Goal: Transaction & Acquisition: Purchase product/service

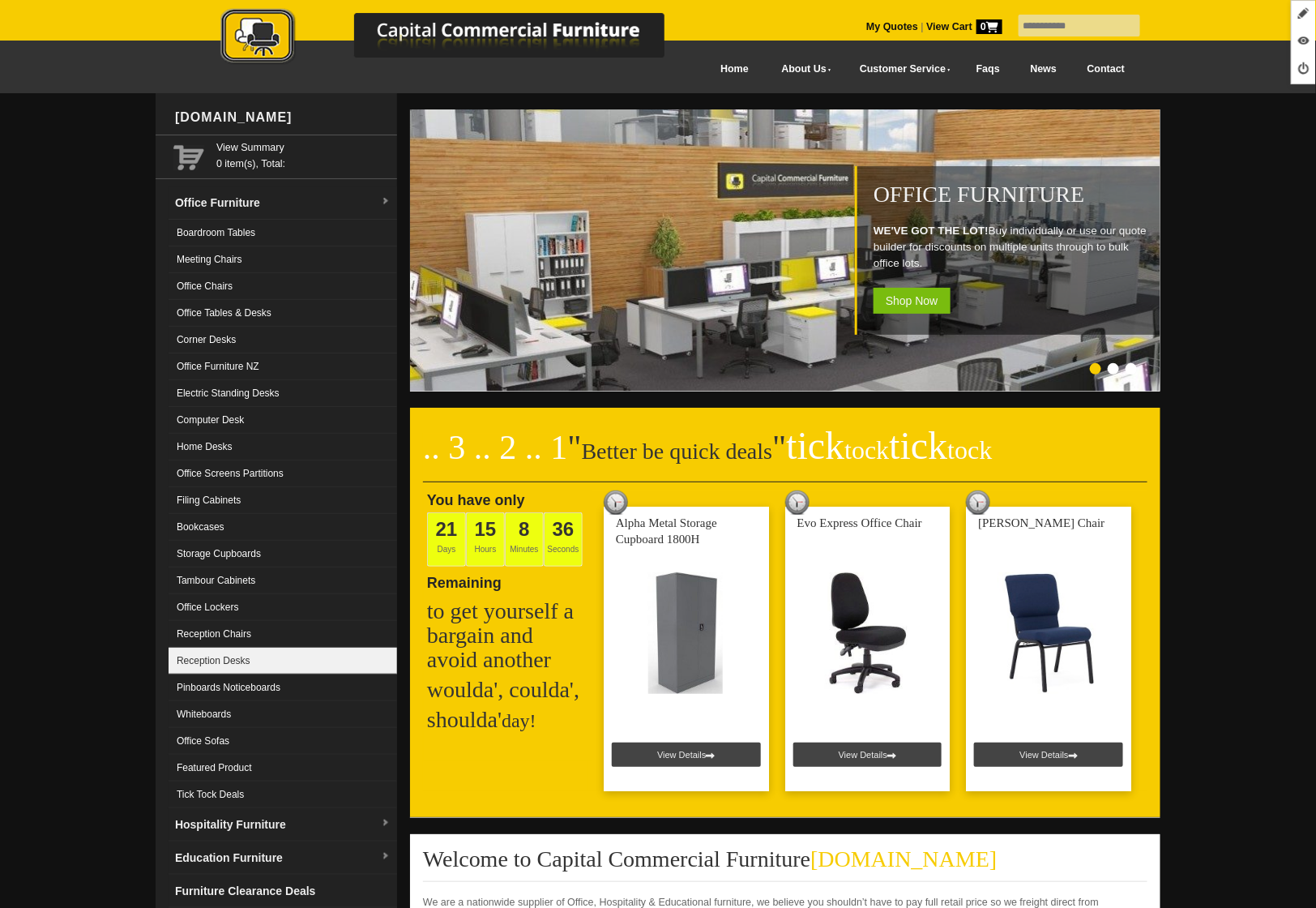
click at [236, 662] on link "Reception Desks" at bounding box center [282, 660] width 229 height 26
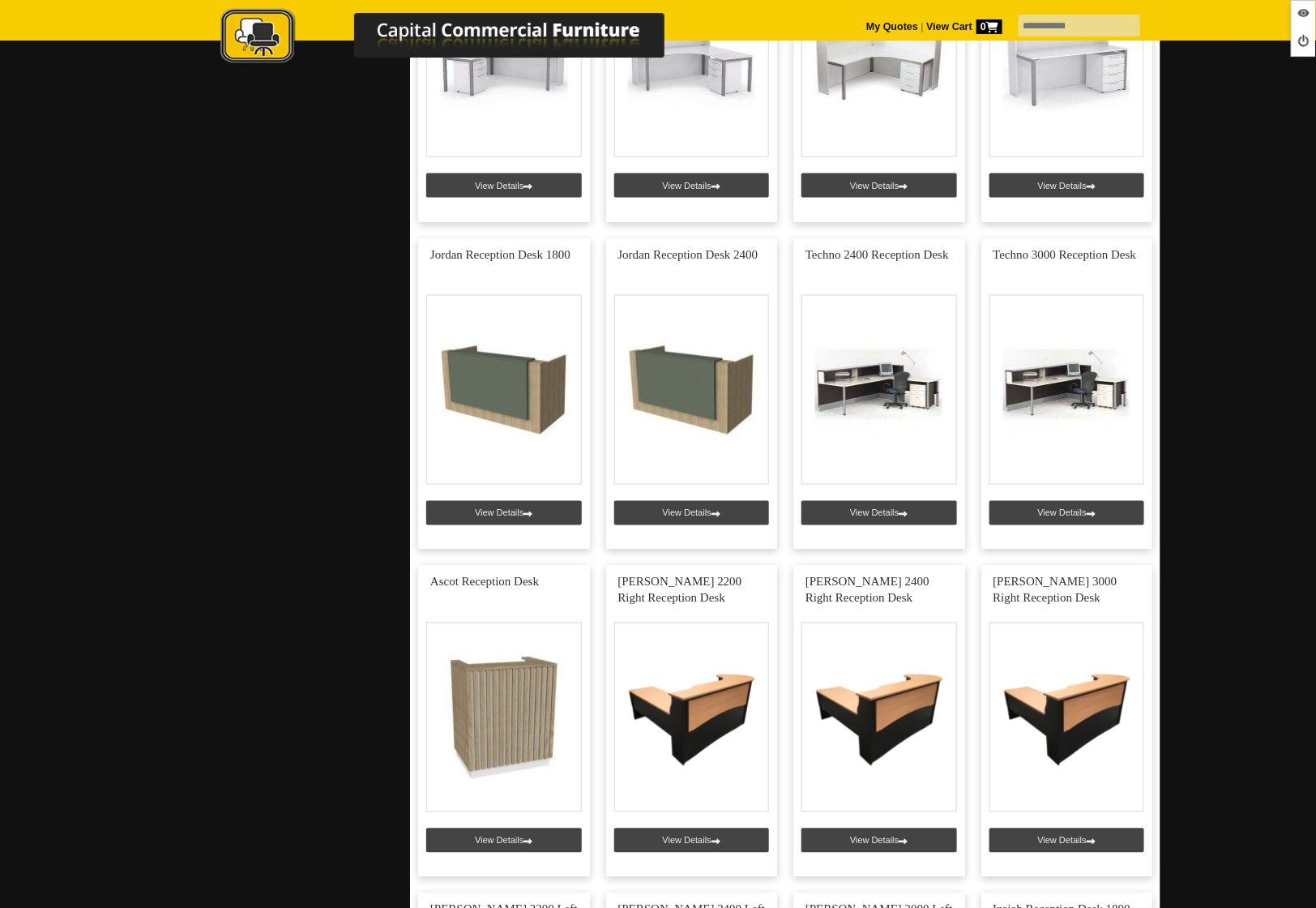
scroll to position [895, 0]
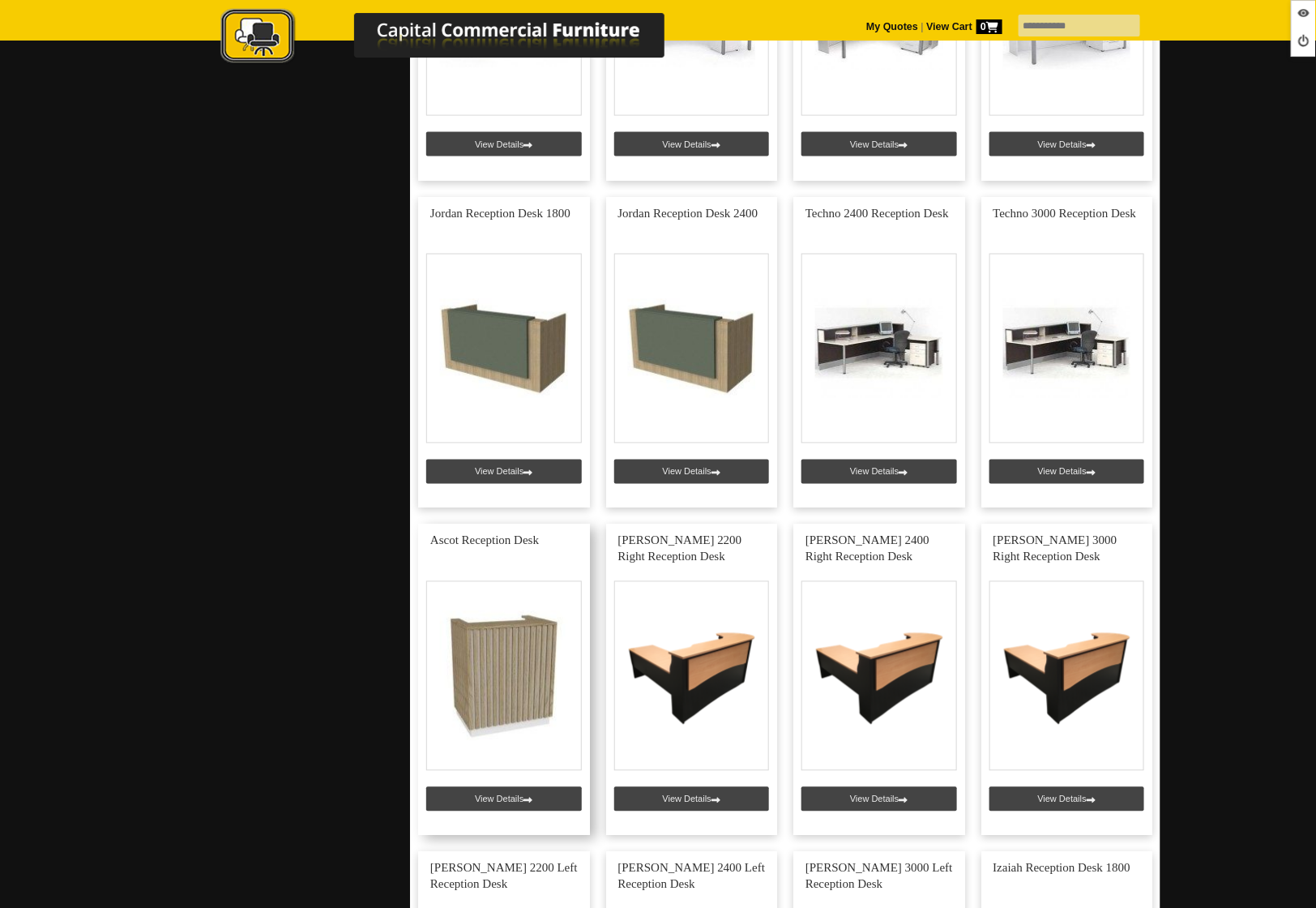
click at [505, 799] on link at bounding box center [504, 679] width 172 height 311
